Goal: Navigation & Orientation: Find specific page/section

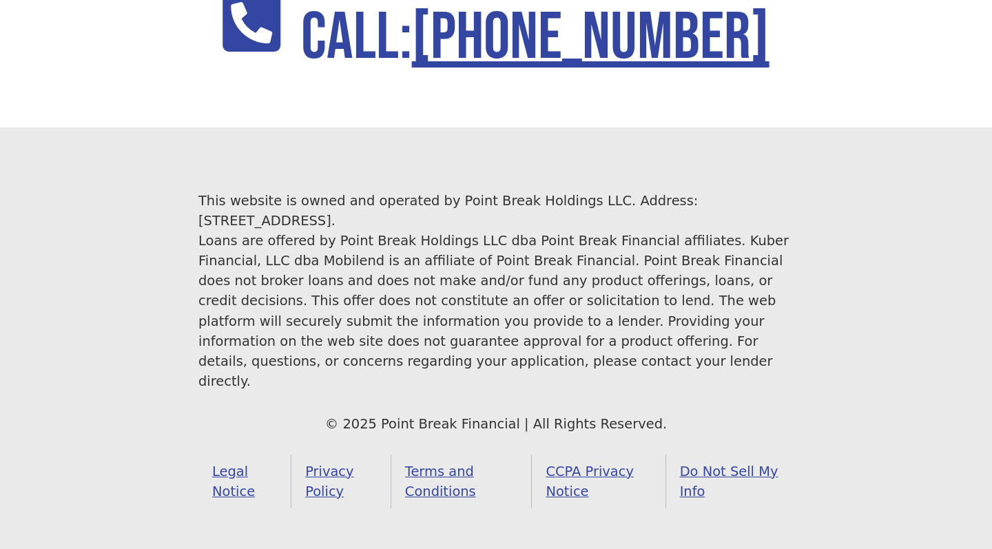
scroll to position [2465, 0]
click at [234, 456] on link "Legal Notice" at bounding box center [244, 483] width 93 height 54
click at [421, 459] on link "Terms and Conditions" at bounding box center [461, 483] width 141 height 54
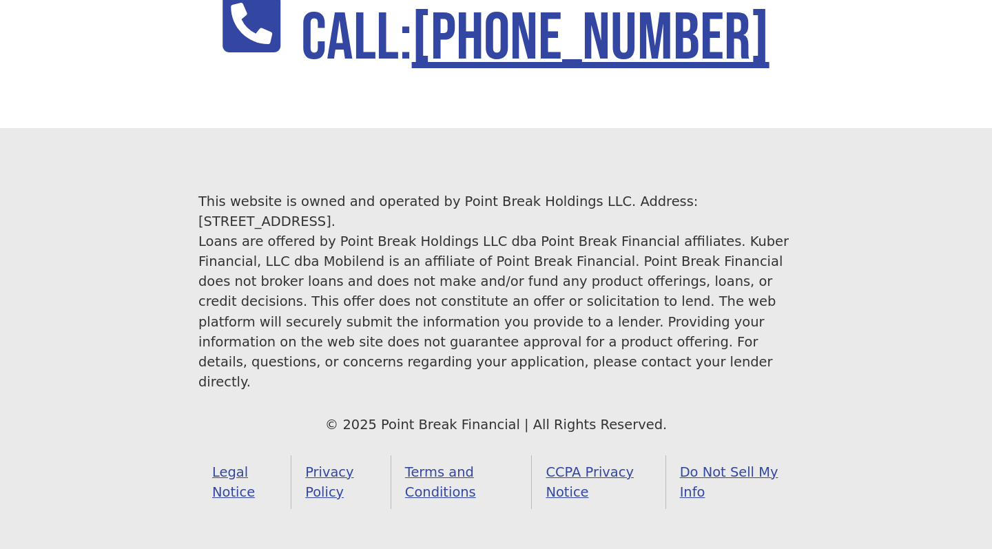
click at [586, 456] on link "CCPA Privacy Notice" at bounding box center [599, 483] width 134 height 54
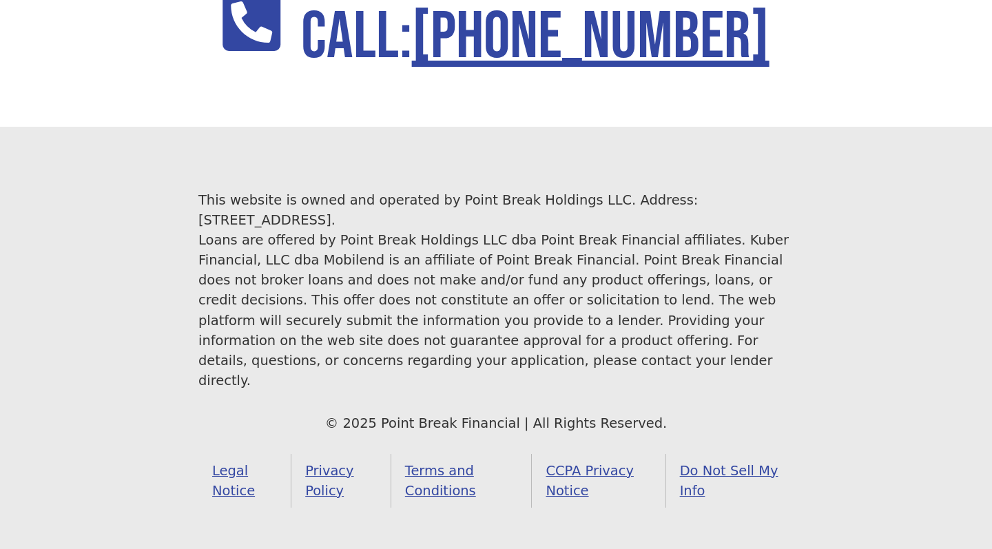
scroll to position [2465, 0]
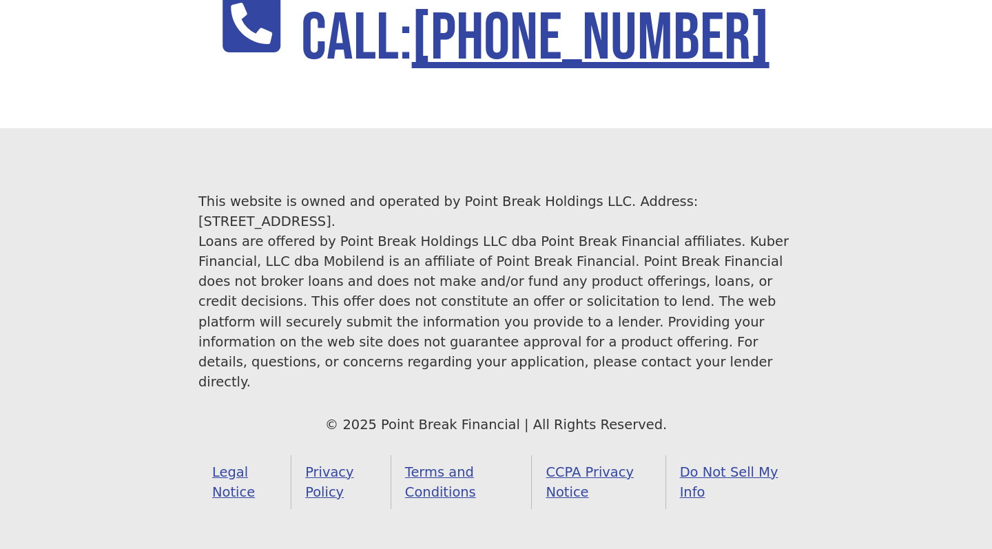
click at [706, 456] on link "Do Not Sell My Info" at bounding box center [730, 483] width 128 height 54
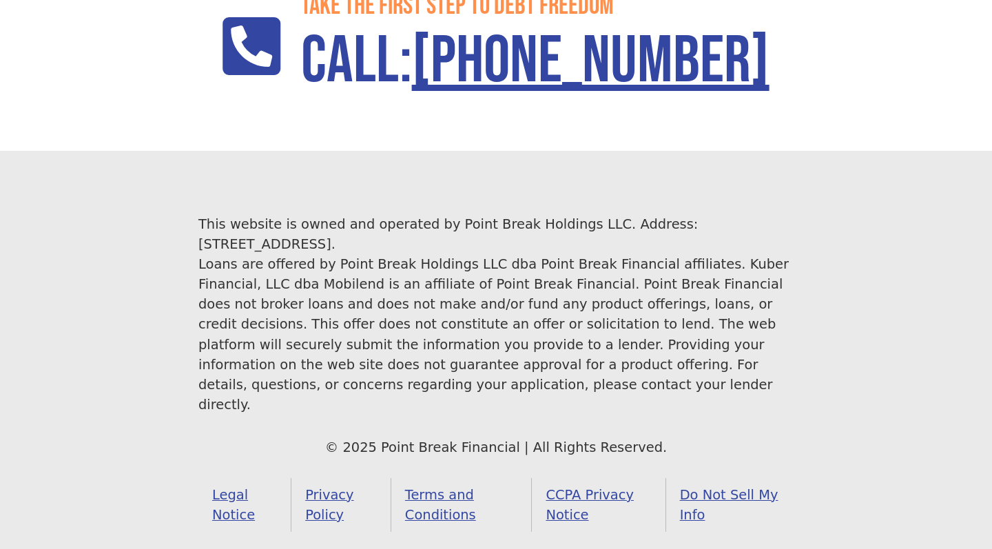
click at [691, 493] on link "Do Not Sell My Info" at bounding box center [730, 505] width 128 height 54
click at [323, 487] on link "Privacy Policy" at bounding box center [342, 505] width 100 height 54
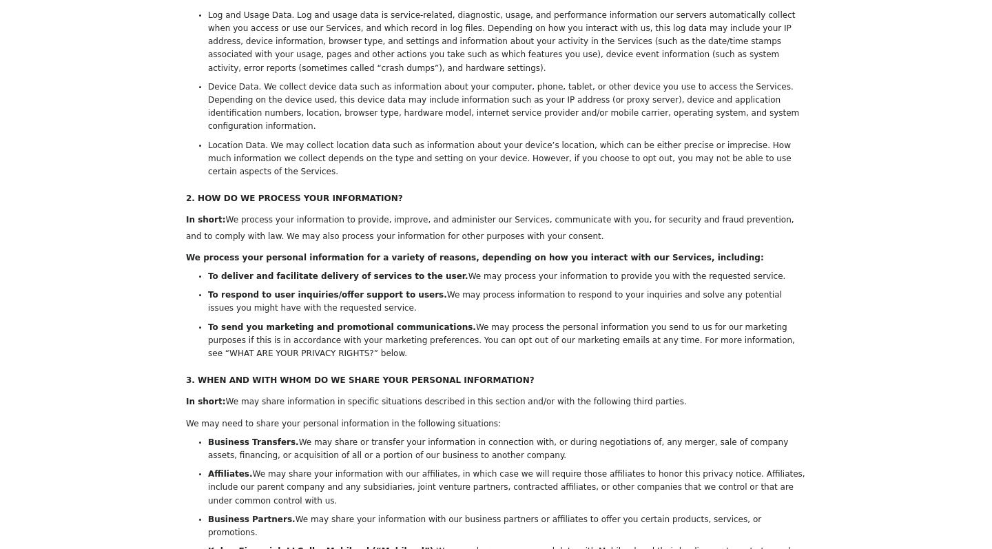
scroll to position [828, 0]
